Goal: Task Accomplishment & Management: Use online tool/utility

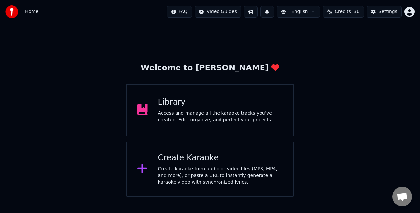
click at [195, 162] on div "Create Karaoke" at bounding box center [220, 158] width 125 height 10
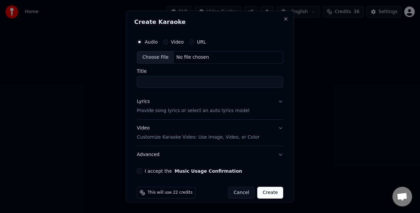
click at [158, 58] on div "Choose File" at bounding box center [155, 57] width 37 height 12
type input "**********"
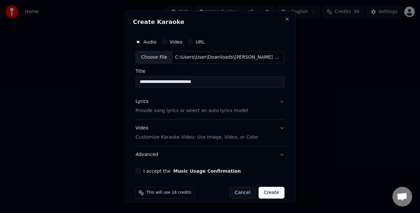
click at [271, 102] on button "Lyrics Provide song lyrics or select an auto lyrics model" at bounding box center [209, 106] width 149 height 26
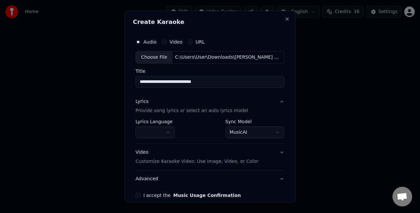
click at [234, 135] on body "**********" at bounding box center [210, 98] width 420 height 197
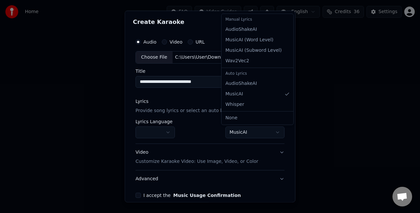
select select "**********"
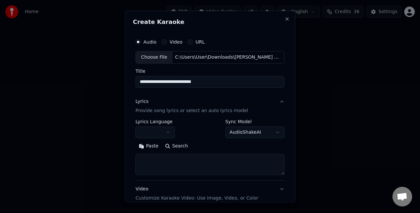
click at [170, 162] on textarea at bounding box center [209, 164] width 149 height 21
click at [150, 143] on button "Paste" at bounding box center [148, 146] width 26 height 10
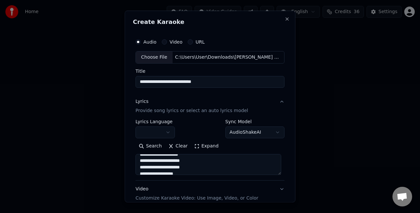
scroll to position [197, 0]
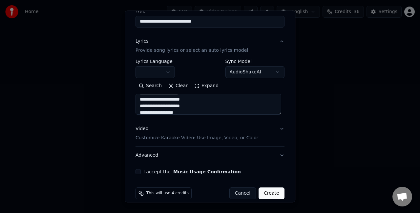
type textarea "**********"
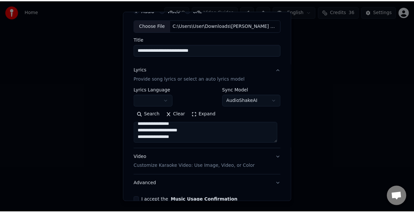
scroll to position [67, 0]
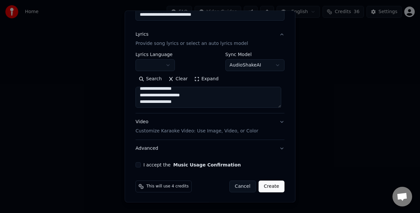
click at [138, 164] on button "I accept the Music Usage Confirmation" at bounding box center [137, 164] width 5 height 5
click at [266, 186] on button "Create" at bounding box center [271, 187] width 26 height 12
select select
type textarea "**********"
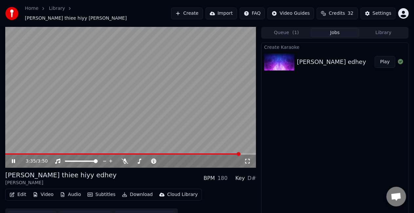
click at [15, 191] on button "Edit" at bounding box center [18, 194] width 22 height 9
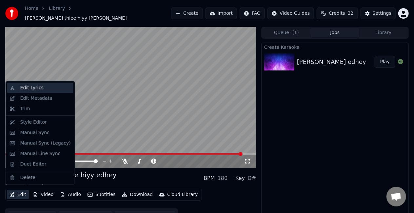
click at [41, 89] on div "Edit Lyrics" at bounding box center [45, 88] width 50 height 7
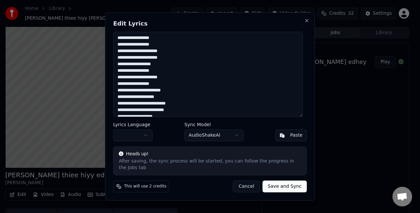
click at [256, 185] on button "Cancel" at bounding box center [246, 187] width 27 height 12
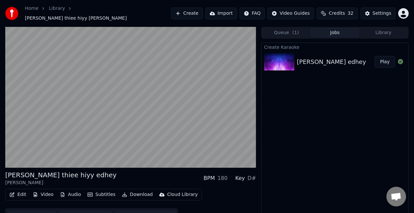
scroll to position [9, 0]
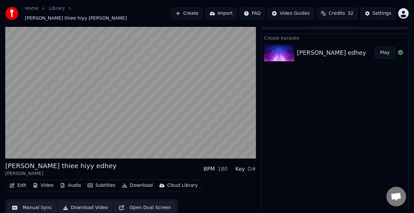
click at [33, 206] on button "Manual Sync" at bounding box center [32, 208] width 48 height 12
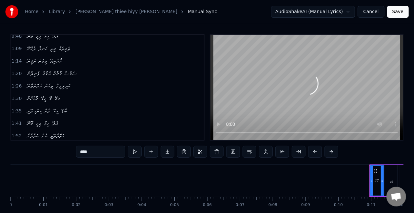
scroll to position [66, 0]
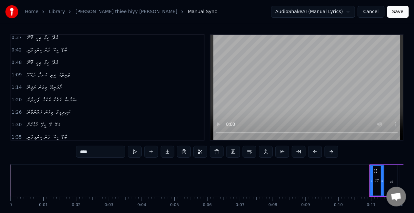
click at [54, 111] on span "ތިހެން" at bounding box center [49, 113] width 10 height 8
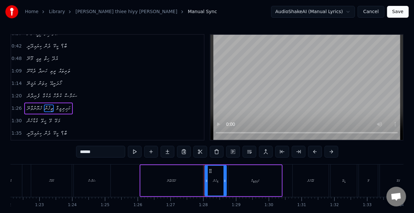
scroll to position [0, 2853]
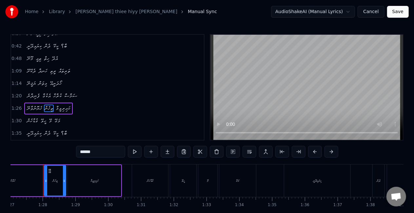
click at [290, 183] on div "ކިޔައިދޭނީ" at bounding box center [317, 181] width 66 height 32
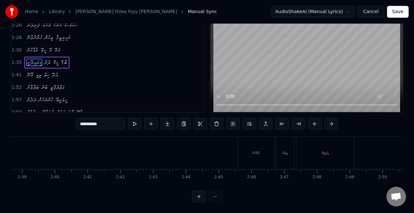
scroll to position [0, 5175]
click at [269, 153] on div "ދެމޭހެން" at bounding box center [282, 153] width 36 height 32
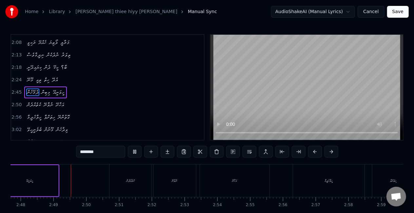
scroll to position [0, 5503]
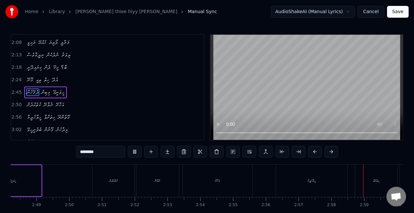
click at [302, 180] on div "ހީލާހެދީމާ" at bounding box center [311, 181] width 71 height 32
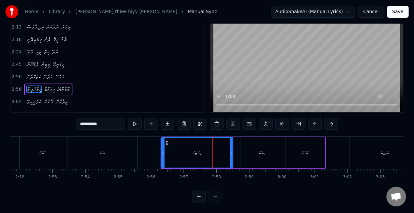
scroll to position [0, 5625]
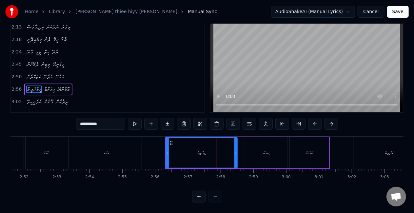
click at [208, 151] on div "ހީލާހެދީމާ" at bounding box center [201, 153] width 71 height 30
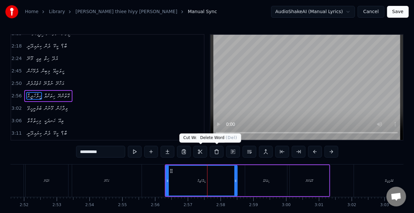
scroll to position [247, 0]
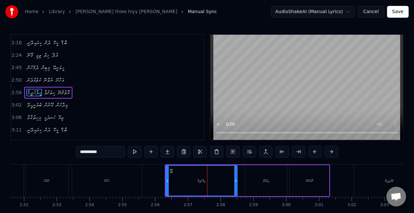
click at [175, 172] on div "ހީލާހެދީމާ" at bounding box center [201, 181] width 71 height 30
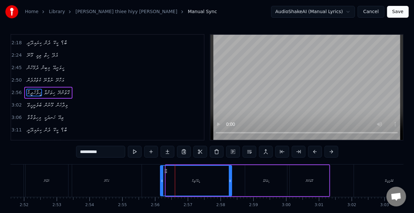
drag, startPoint x: 172, startPoint y: 171, endPoint x: 166, endPoint y: 171, distance: 5.6
click at [166, 171] on circle at bounding box center [166, 171] width 0 height 0
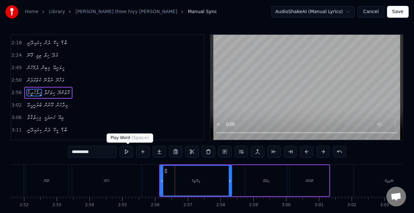
click at [128, 152] on button at bounding box center [127, 152] width 14 height 12
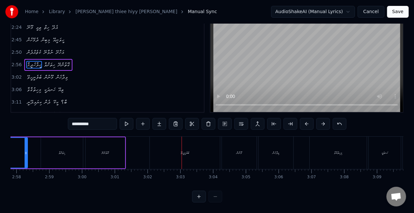
scroll to position [0, 5816]
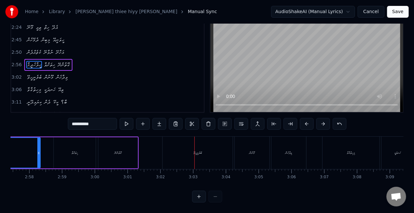
click at [206, 152] on div "ބެލެނީހީވޭ" at bounding box center [198, 153] width 70 height 32
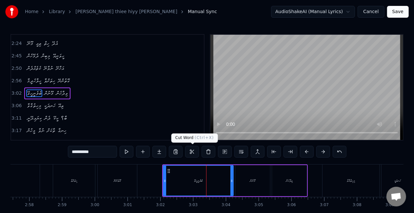
scroll to position [259, 0]
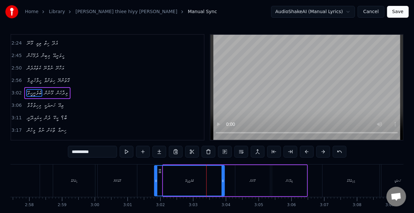
drag, startPoint x: 170, startPoint y: 170, endPoint x: 161, endPoint y: 171, distance: 8.9
click at [161, 171] on icon at bounding box center [159, 170] width 5 height 5
click at [326, 188] on div "މިހިތުގާވާ" at bounding box center [351, 181] width 57 height 32
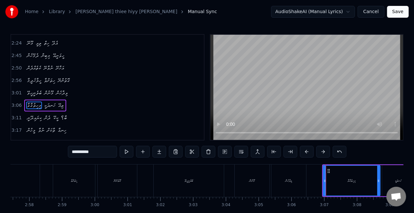
scroll to position [271, 0]
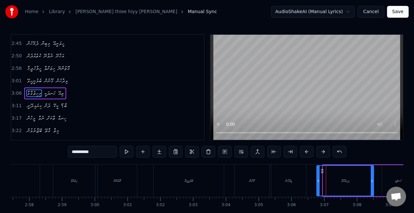
drag, startPoint x: 328, startPoint y: 171, endPoint x: 321, endPoint y: 172, distance: 6.6
click at [321, 172] on icon at bounding box center [322, 170] width 5 height 5
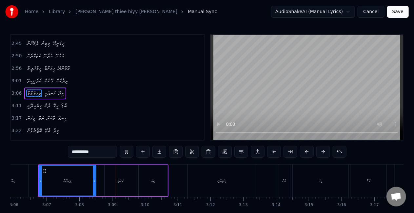
scroll to position [0, 6149]
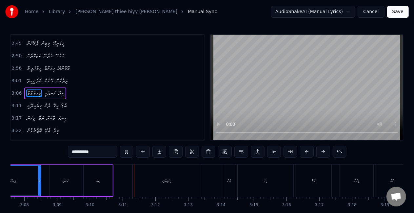
click at [98, 176] on div "ތިއޭ" at bounding box center [98, 180] width 29 height 31
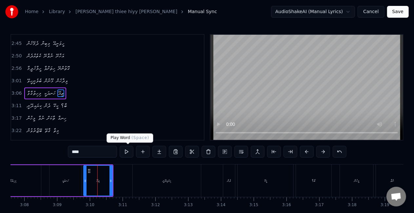
click at [130, 151] on button at bounding box center [127, 152] width 14 height 12
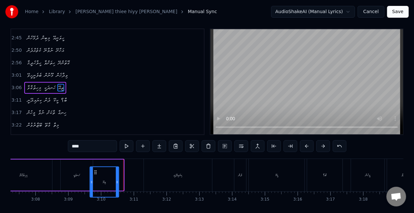
scroll to position [10, 0]
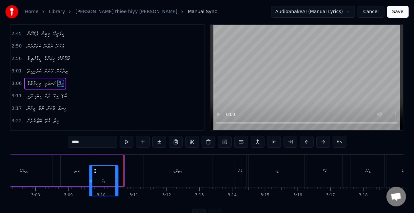
drag, startPoint x: 90, startPoint y: 170, endPoint x: 96, endPoint y: 161, distance: 11.5
click at [96, 161] on div "ތިއޭ" at bounding box center [109, 170] width 30 height 31
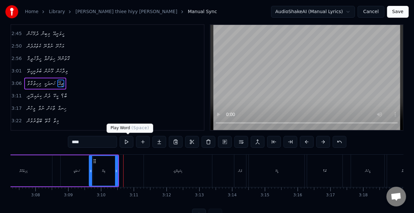
click at [127, 144] on button at bounding box center [127, 142] width 14 height 12
click at [148, 167] on div "ކިޔައިދޭނީ" at bounding box center [178, 171] width 68 height 32
type input "**********"
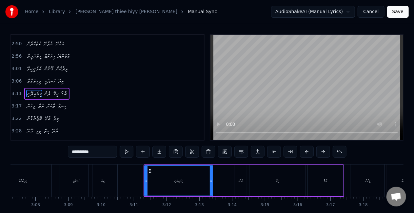
scroll to position [284, 0]
click at [147, 172] on icon at bounding box center [147, 170] width 5 height 5
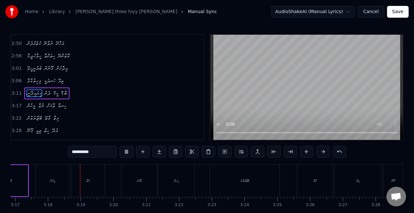
scroll to position [0, 6468]
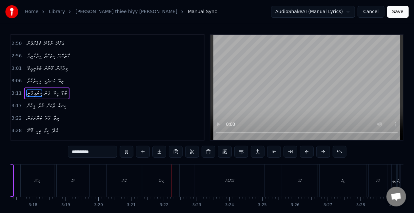
click at [130, 87] on div "3:11 ކިޔައިދޭނީ ދެން ކީކޭ ބާ؟" at bounding box center [107, 93] width 193 height 12
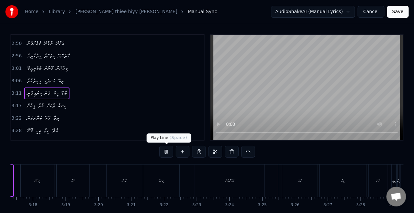
click at [165, 151] on button at bounding box center [166, 152] width 14 height 12
click at [195, 178] on div "ބޭޒާރުވުން" at bounding box center [230, 181] width 70 height 32
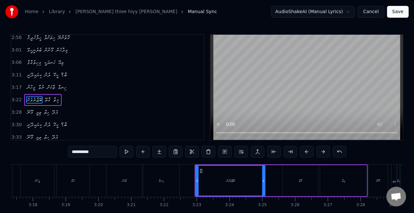
scroll to position [308, 0]
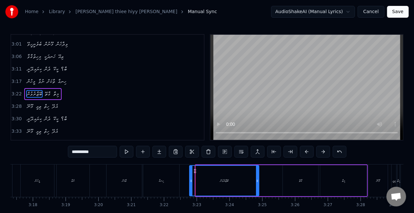
drag, startPoint x: 201, startPoint y: 170, endPoint x: 196, endPoint y: 170, distance: 5.0
click at [196, 170] on icon at bounding box center [194, 170] width 5 height 5
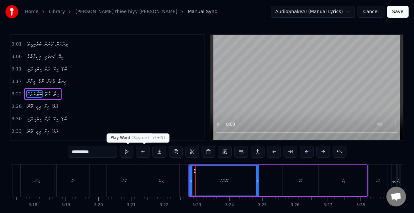
click at [127, 149] on button at bounding box center [127, 152] width 14 height 12
click at [175, 182] on div "ހިނގާ" at bounding box center [161, 181] width 36 height 32
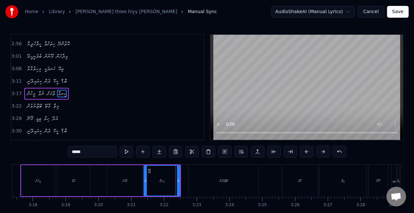
click at [190, 180] on div "ބޭޒާރުވުން" at bounding box center [223, 181] width 69 height 32
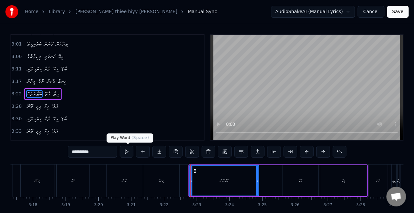
click at [130, 148] on button at bounding box center [127, 152] width 14 height 12
click at [196, 173] on icon at bounding box center [194, 170] width 5 height 5
click at [175, 173] on div "ހިނގާ" at bounding box center [161, 181] width 36 height 32
type input "*****"
